Goal: Information Seeking & Learning: Learn about a topic

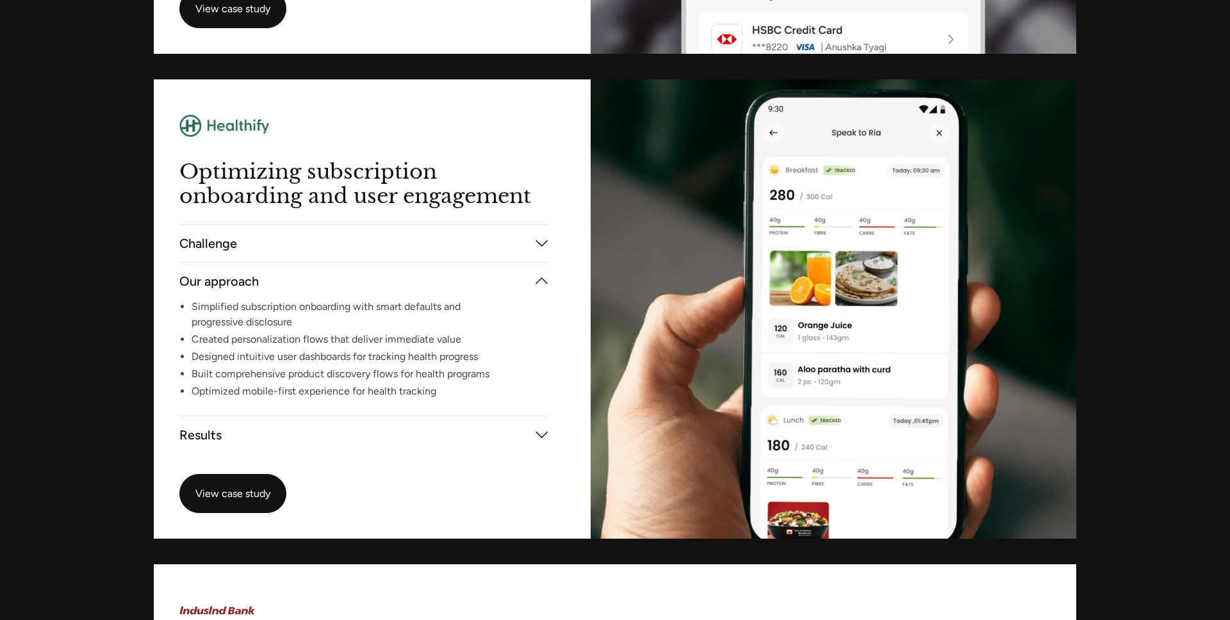
scroll to position [3416, 0]
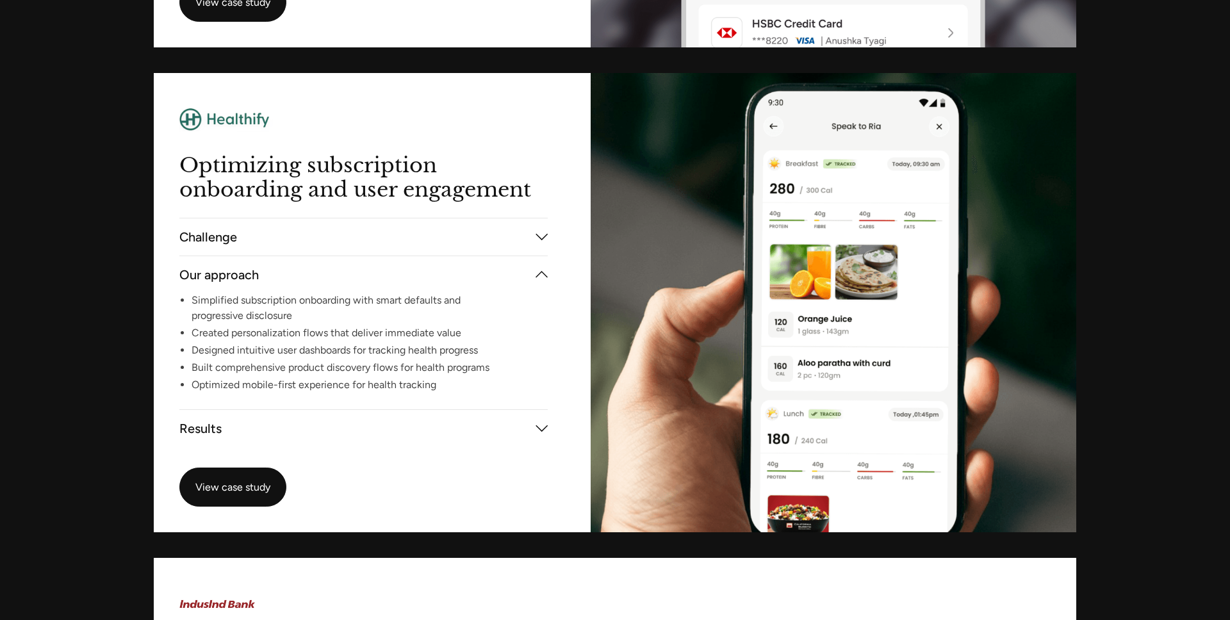
click at [488, 227] on button "Challenge" at bounding box center [363, 236] width 368 height 43
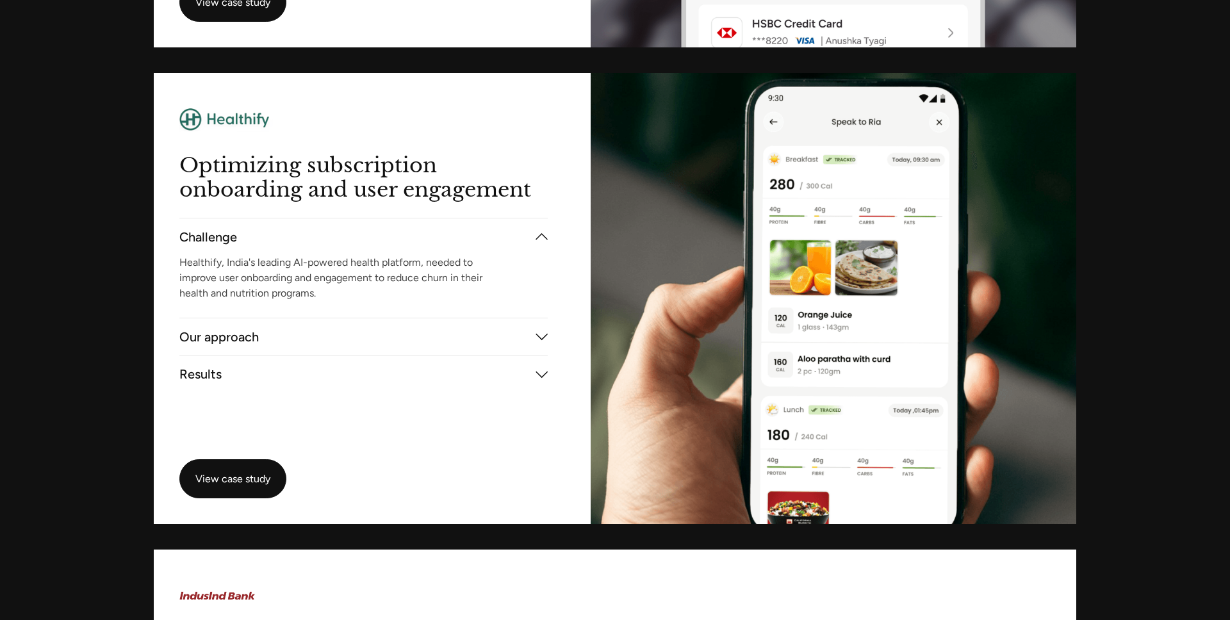
click at [463, 338] on button "Our approach" at bounding box center [363, 336] width 368 height 43
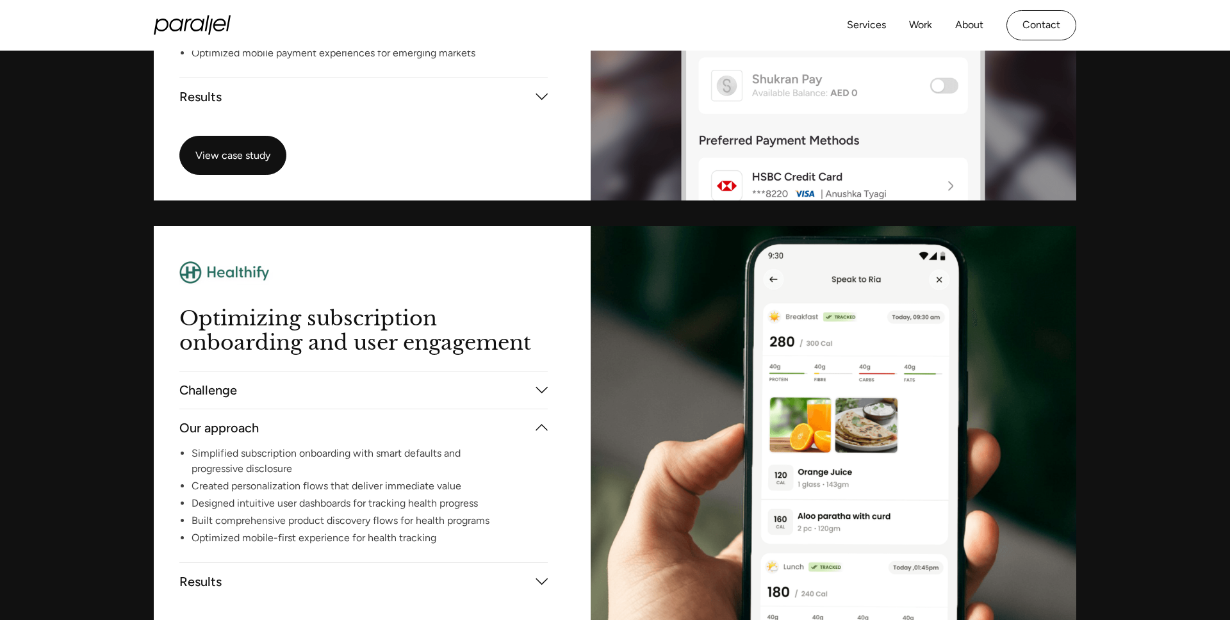
scroll to position [3258, 0]
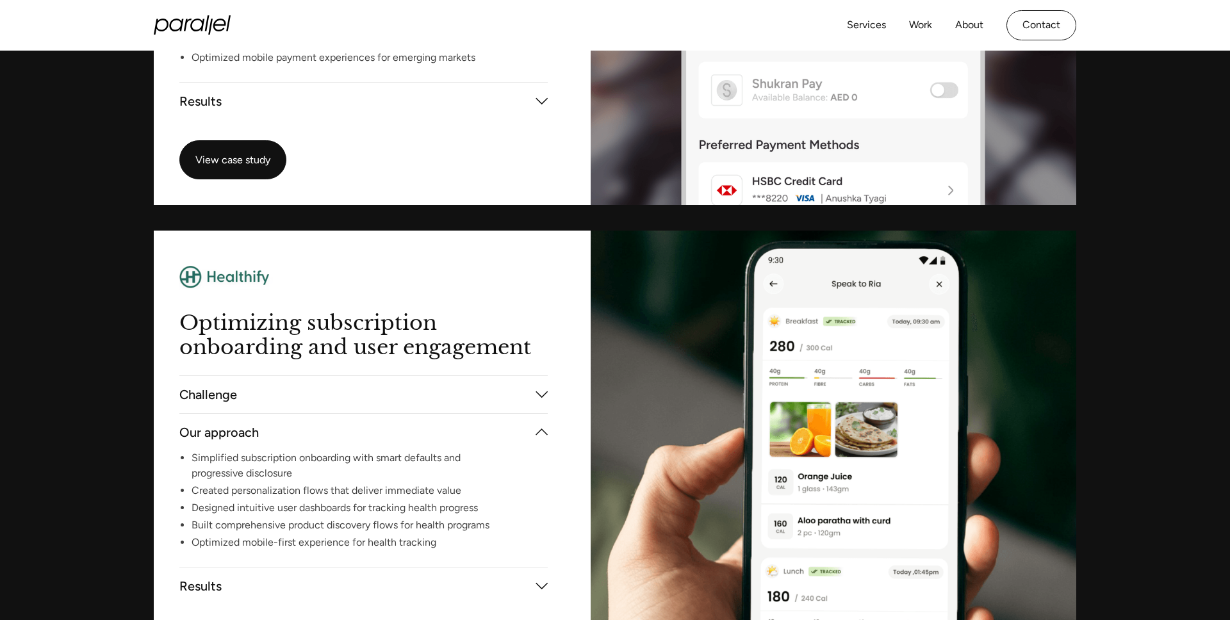
click at [465, 397] on button "Challenge" at bounding box center [363, 394] width 368 height 43
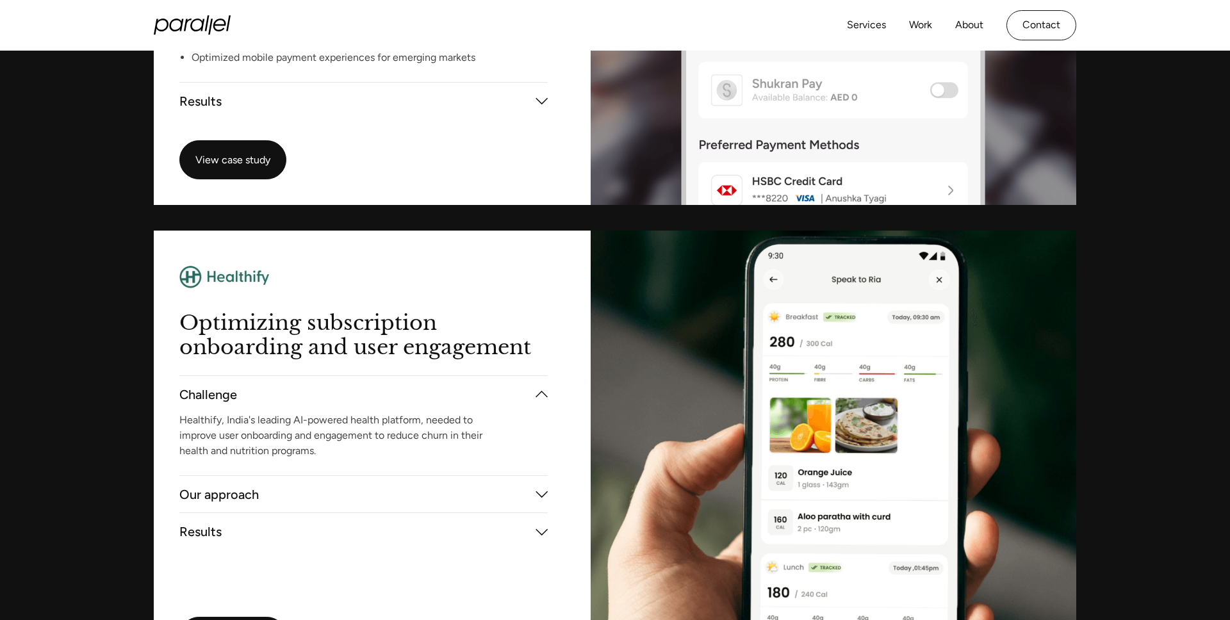
click at [458, 483] on button "Our approach" at bounding box center [363, 494] width 368 height 43
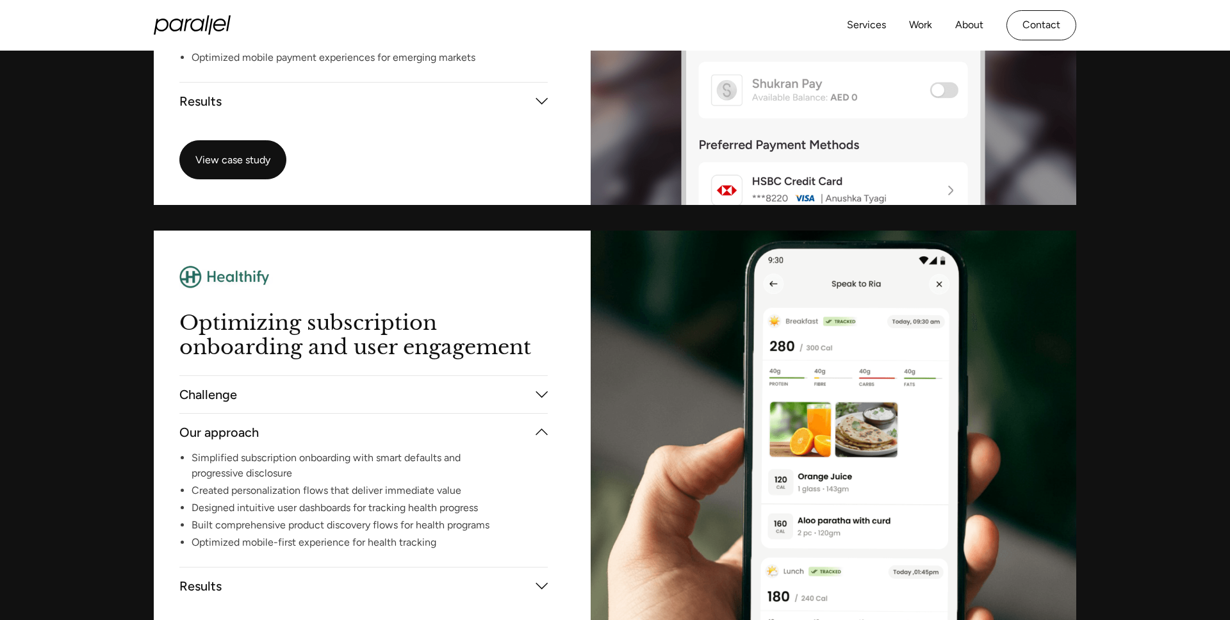
click at [450, 388] on button "Challenge" at bounding box center [363, 394] width 368 height 43
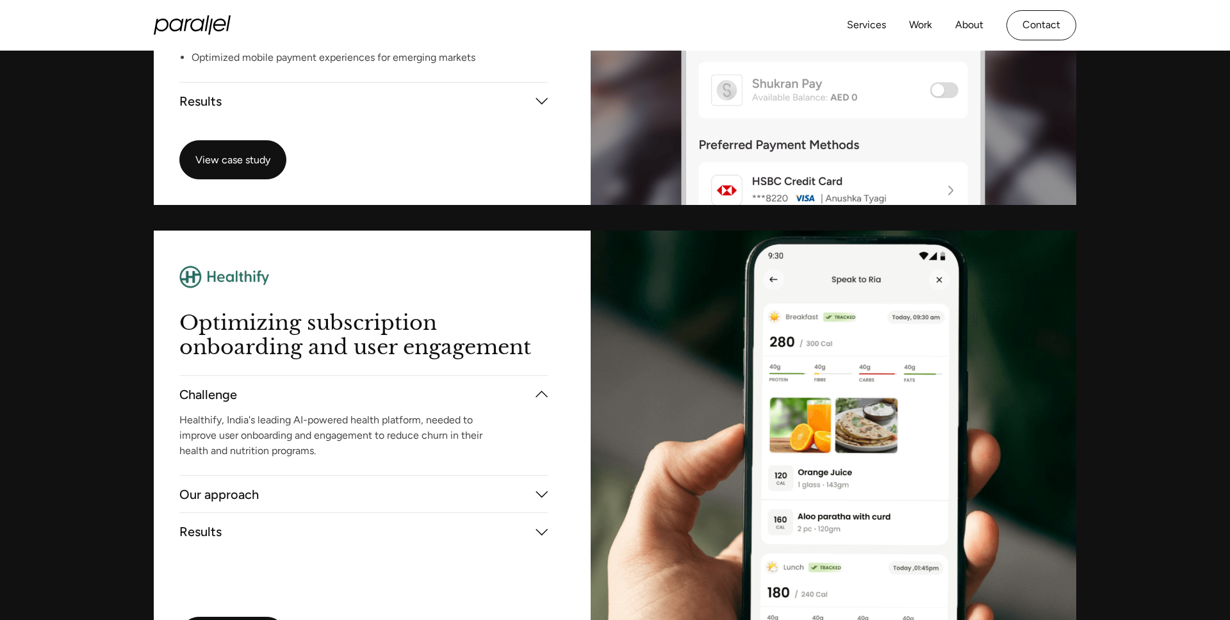
click at [458, 527] on button "Results" at bounding box center [363, 532] width 368 height 43
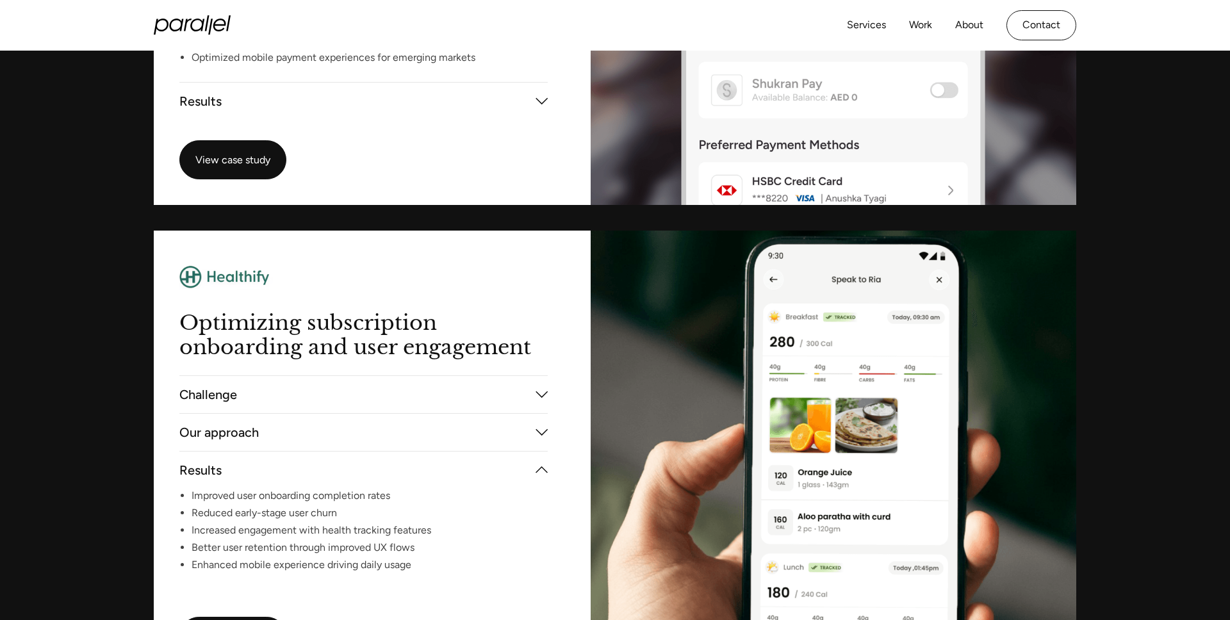
click at [458, 429] on button "Our approach" at bounding box center [363, 432] width 368 height 43
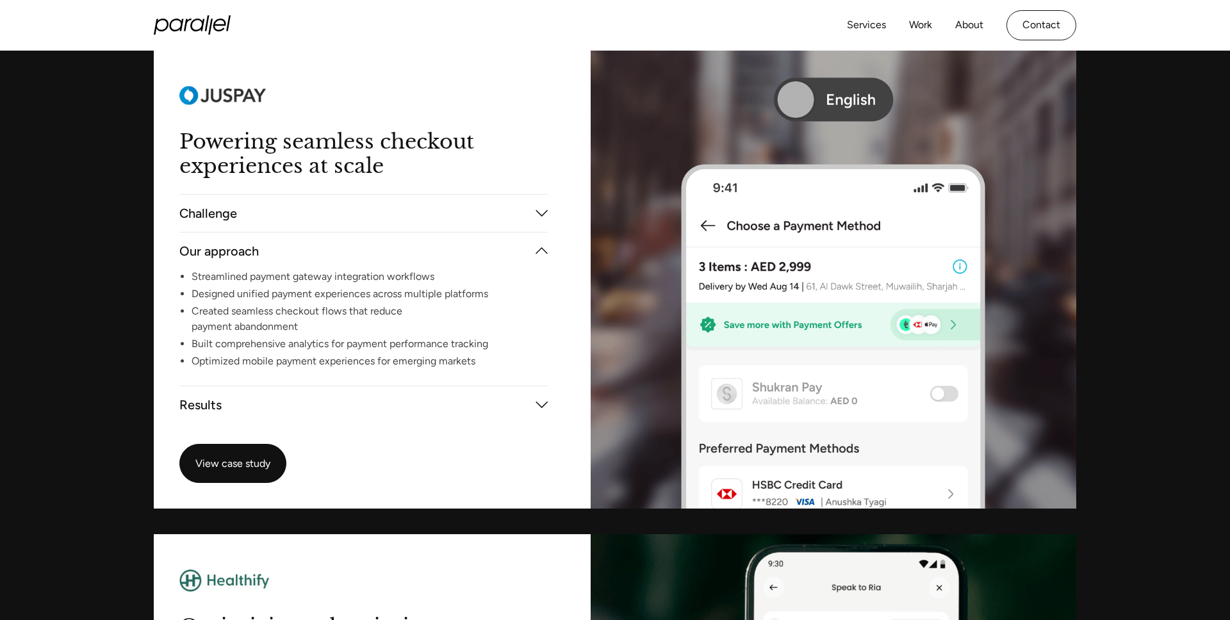
scroll to position [2749, 0]
